Goal: Transaction & Acquisition: Obtain resource

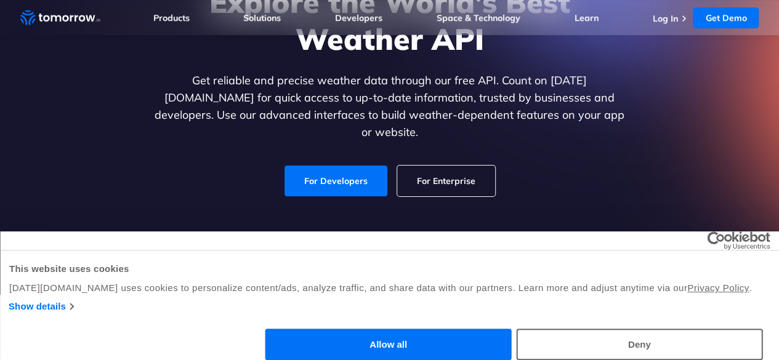
click at [512, 339] on button "Allow all" at bounding box center [388, 344] width 246 height 31
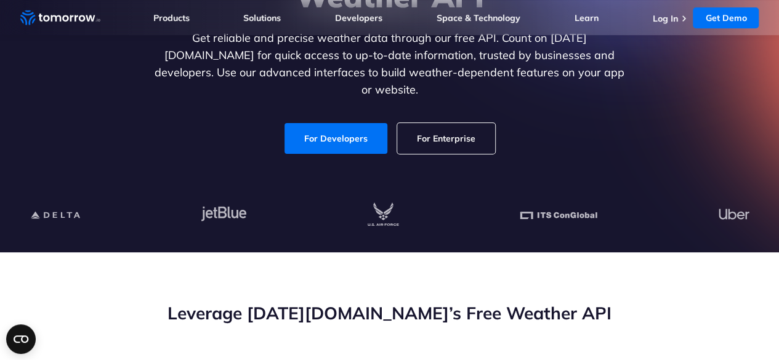
scroll to position [190, 0]
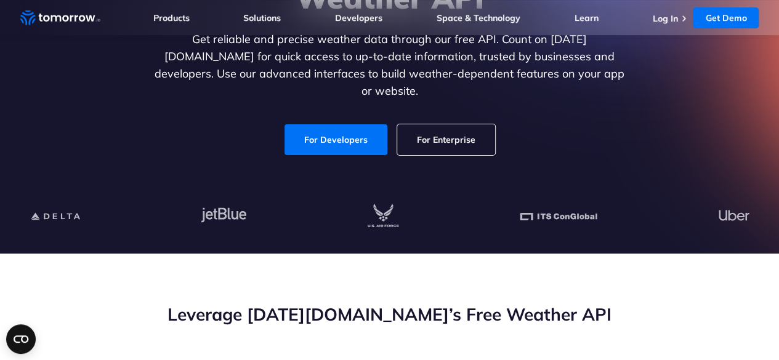
click at [355, 143] on div "Explore the World’s Best Weather API Get reliable and precise weather data thro…" at bounding box center [389, 49] width 759 height 262
click at [354, 136] on link "For Developers" at bounding box center [336, 139] width 103 height 31
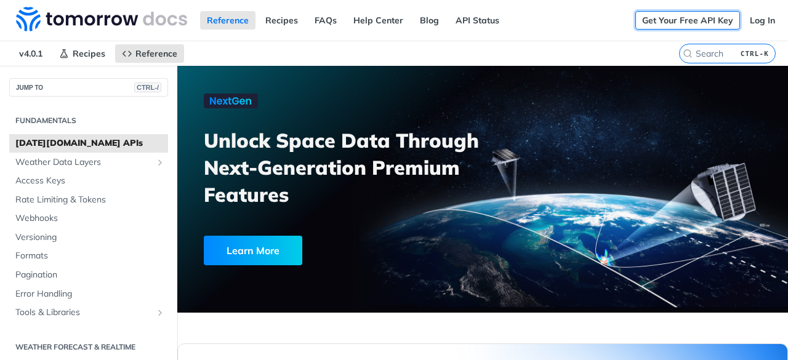
click at [669, 15] on link "Get Your Free API Key" at bounding box center [688, 20] width 105 height 18
